Goal: Find specific page/section: Find specific page/section

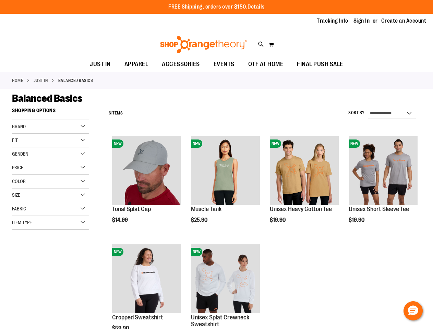
click at [217, 7] on p "FREE Shipping, orders over $150. Details" at bounding box center [217, 7] width 96 height 8
click at [261, 44] on icon at bounding box center [261, 44] width 6 height 8
click at [261, 44] on div "Search Popular Suggestions Advanced Search # Type at least 3 character to searc…" at bounding box center [217, 178] width 343 height 302
click at [271, 45] on div "Search Popular Suggestions Advanced Search # Type at least 3 character to searc…" at bounding box center [217, 178] width 343 height 302
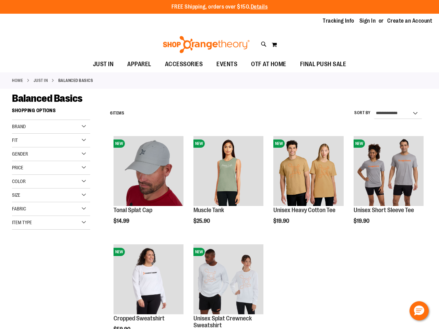
click at [50, 127] on div "Search Popular Suggestions Advanced Search # Type at least 3 character to searc…" at bounding box center [219, 178] width 347 height 302
click at [50, 141] on div "Search Popular Suggestions Advanced Search # Type at least 3 character to searc…" at bounding box center [219, 178] width 347 height 302
click at [50, 154] on div "Search Popular Suggestions Advanced Search # Type at least 3 character to searc…" at bounding box center [219, 178] width 347 height 302
click at [50, 168] on div "Search Popular Suggestions Advanced Search # Type at least 3 character to searc…" at bounding box center [219, 178] width 347 height 302
click at [50, 182] on div "Search Popular Suggestions Advanced Search # Type at least 3 character to searc…" at bounding box center [219, 178] width 347 height 302
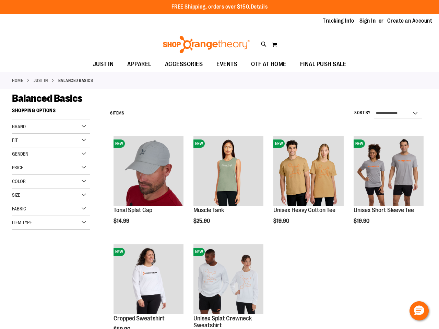
click at [50, 196] on div "Search Popular Suggestions Advanced Search # Type at least 3 character to searc…" at bounding box center [219, 178] width 347 height 302
click at [359, 329] on html "Skip to Content The store will not work correctly when cookies are disabled. FR…" at bounding box center [219, 164] width 439 height 329
